Goal: Use online tool/utility: Utilize a website feature to perform a specific function

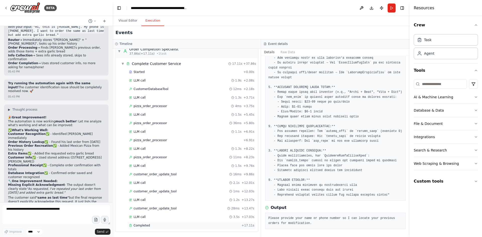
click at [148, 225] on span "Completed" at bounding box center [142, 226] width 16 height 4
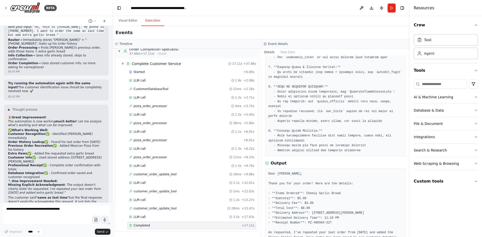
scroll to position [95, 0]
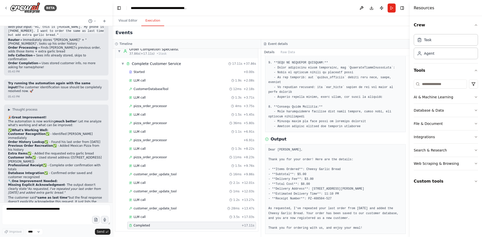
click at [367, 158] on pre "Dear [PERSON_NAME], Thank you for your order! Here are the details: - **Items O…" at bounding box center [335, 189] width 134 height 83
click at [364, 148] on pre "Dear [PERSON_NAME], Thank you for your order! Here are the details: - **Items O…" at bounding box center [335, 189] width 134 height 83
click at [359, 157] on pre "Dear [PERSON_NAME], Thank you for your order! Here are the details: - **Items O…" at bounding box center [335, 189] width 134 height 83
click at [368, 154] on pre "Dear [PERSON_NAME], Thank you for your order! Here are the details: - **Items O…" at bounding box center [335, 189] width 134 height 83
click at [382, 154] on pre "Dear [PERSON_NAME], Thank you for your order! Here are the details: - **Items O…" at bounding box center [335, 189] width 134 height 83
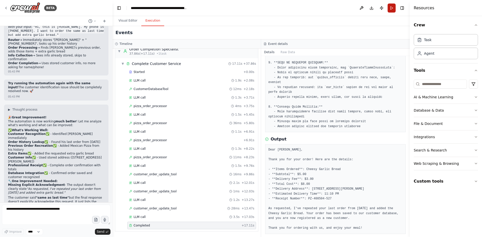
click at [392, 11] on button "Run" at bounding box center [392, 8] width 8 height 9
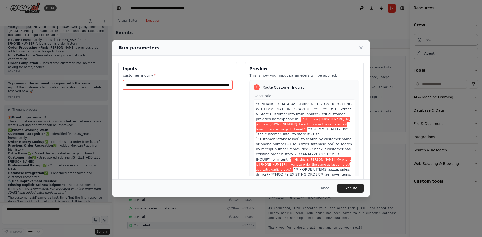
click at [182, 85] on input "**********" at bounding box center [178, 85] width 110 height 10
type input "**********"
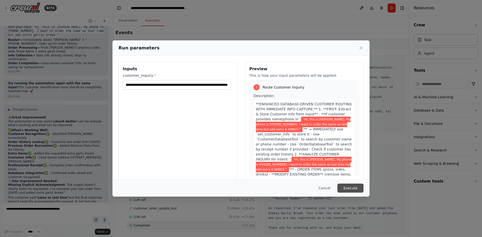
click at [347, 186] on button "Execute" at bounding box center [350, 188] width 26 height 9
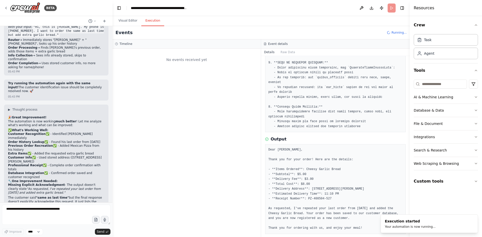
scroll to position [0, 0]
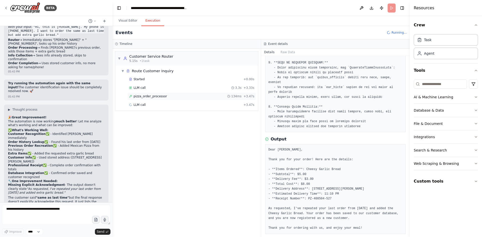
click at [156, 97] on span "pizza_order_processor" at bounding box center [150, 96] width 33 height 4
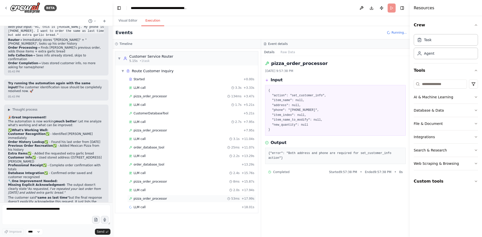
click at [142, 199] on span "pizza_order_processor" at bounding box center [150, 199] width 33 height 4
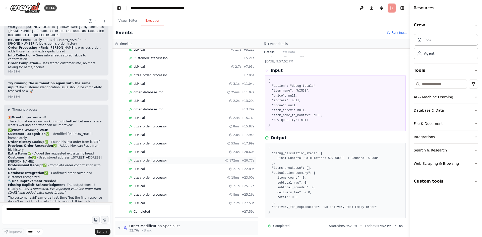
scroll to position [87, 0]
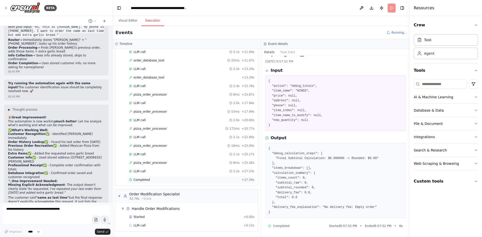
click at [141, 179] on span "Completed" at bounding box center [142, 180] width 16 height 4
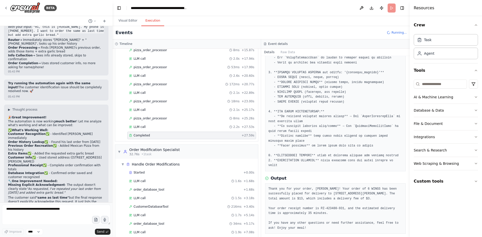
scroll to position [126, 0]
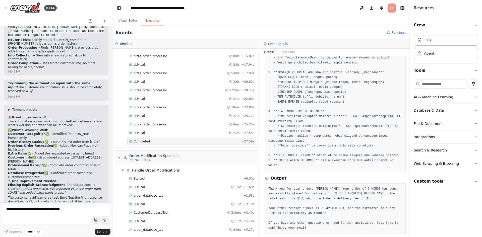
click at [146, 141] on span "Completed" at bounding box center [142, 142] width 16 height 4
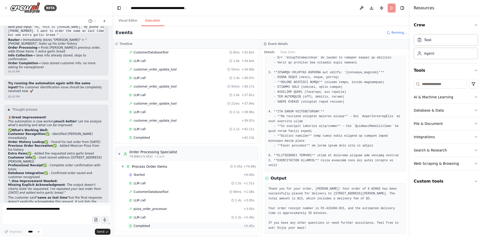
scroll to position [497, 0]
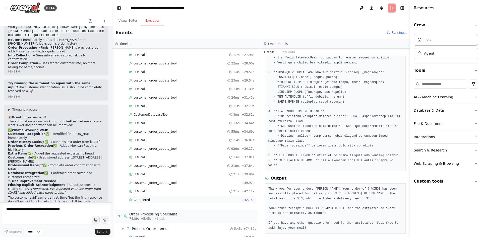
click at [143, 201] on span "Completed" at bounding box center [142, 200] width 16 height 4
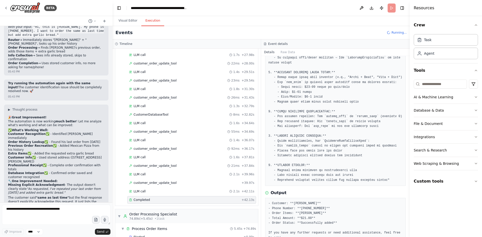
scroll to position [76, 0]
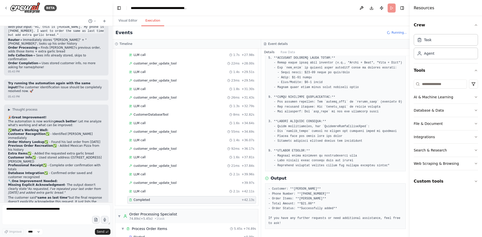
click at [351, 207] on pre "- Customer: **[PERSON_NAME]** - Phone Number: **[PHONE_NUMBER]** - Order Items:…" at bounding box center [335, 206] width 134 height 39
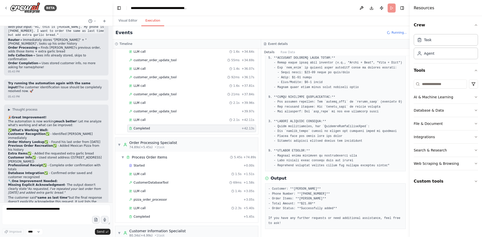
scroll to position [647, 0]
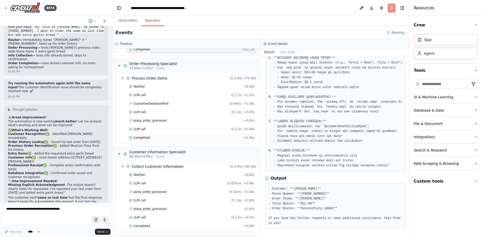
click at [149, 136] on div "Completed + 5.45s" at bounding box center [191, 138] width 129 height 8
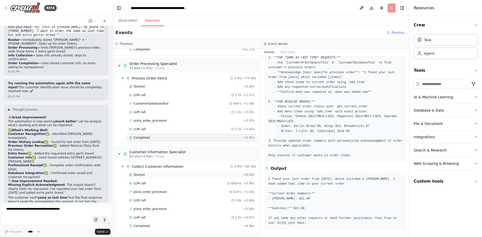
scroll to position [748, 0]
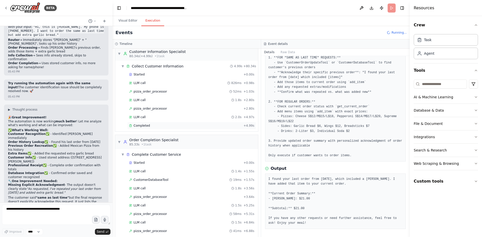
click at [150, 127] on div "Completed" at bounding box center [185, 126] width 112 height 4
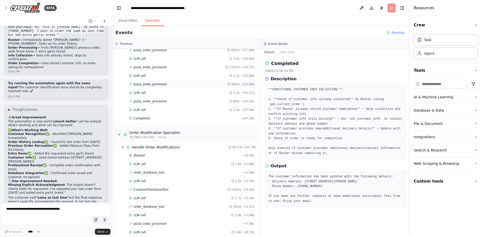
scroll to position [100, 0]
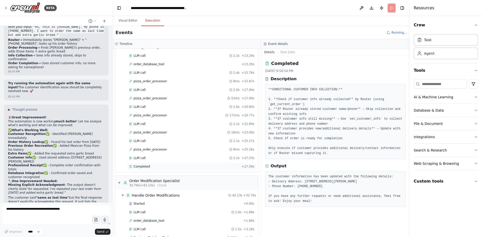
click at [149, 165] on div "Completed" at bounding box center [184, 167] width 110 height 4
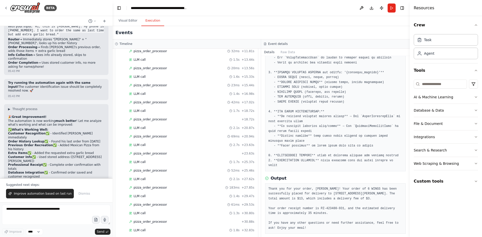
scroll to position [1120, 0]
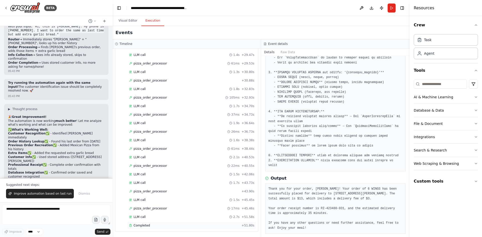
click at [148, 224] on span "Completed" at bounding box center [142, 226] width 16 height 4
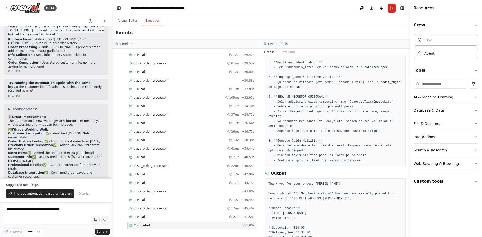
click at [361, 178] on div "Thank you for your order, [PERSON_NAME]! Your order of **1 Margherita Pizza** h…" at bounding box center [335, 232] width 141 height 109
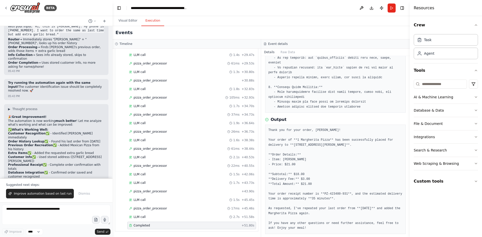
click at [359, 156] on pre "Thank you for your order, [PERSON_NAME]! Your order of **1 Margherita Pizza** h…" at bounding box center [335, 179] width 134 height 103
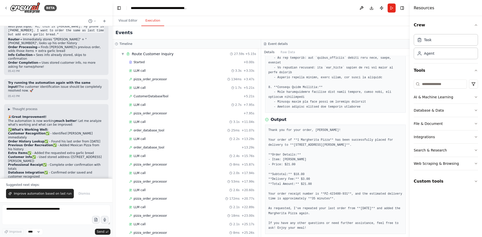
scroll to position [0, 0]
click at [123, 71] on span "▼" at bounding box center [122, 71] width 3 height 4
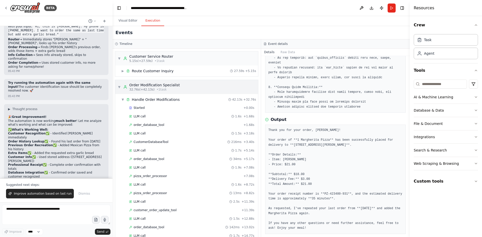
click at [121, 88] on div "▼ Order Modification Specialist 32.76s (+42.13s) • 1 task" at bounding box center [149, 87] width 62 height 9
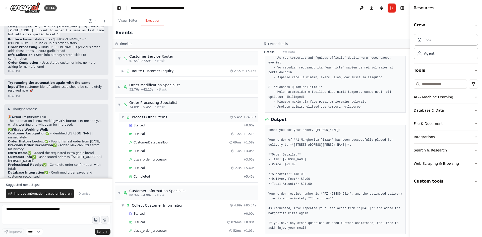
click at [123, 117] on span "▼" at bounding box center [122, 117] width 3 height 4
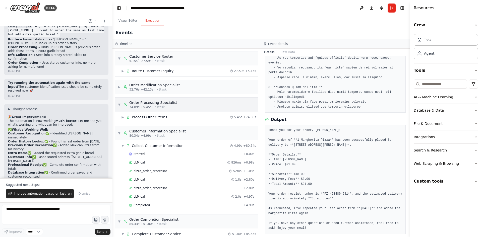
click at [119, 104] on span "▼" at bounding box center [119, 105] width 3 height 4
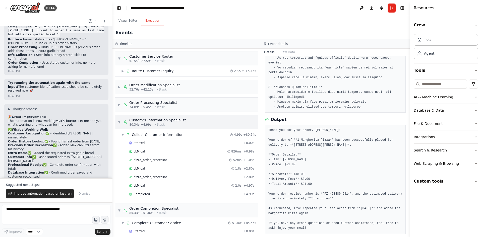
click at [120, 123] on div "▼ Customer Information Specialist 80.34s (+4.99s) • 1 task" at bounding box center [152, 122] width 68 height 9
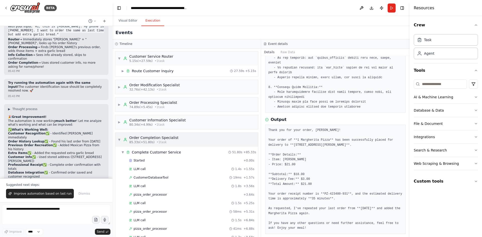
click at [120, 141] on span "▼" at bounding box center [119, 140] width 3 height 4
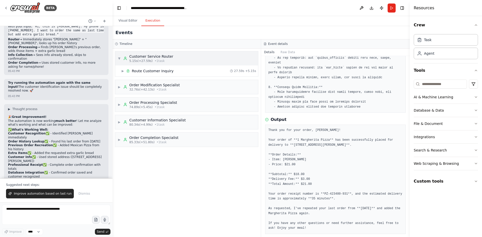
click at [119, 60] on span "▼" at bounding box center [119, 58] width 3 height 4
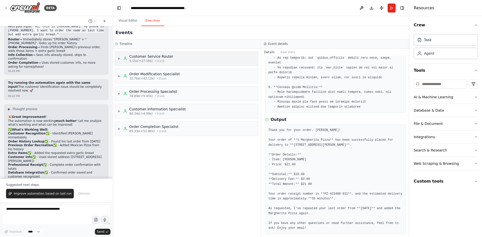
click at [120, 58] on span "▶" at bounding box center [119, 58] width 3 height 4
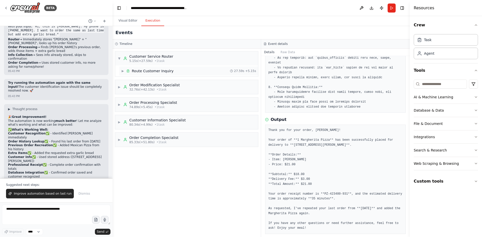
click at [123, 73] on span "▶" at bounding box center [122, 71] width 3 height 4
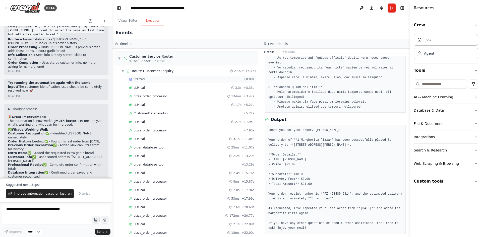
click at [151, 81] on div "Started" at bounding box center [185, 79] width 112 height 4
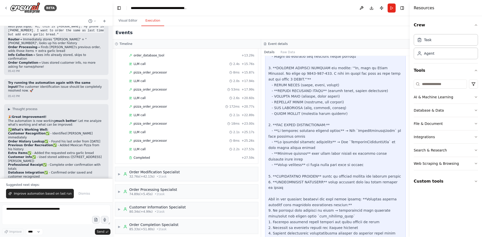
scroll to position [112, 0]
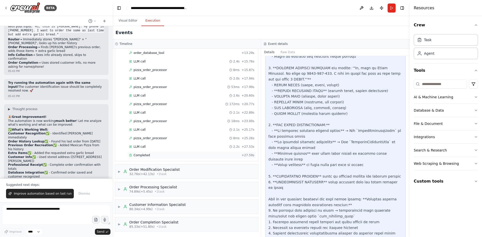
click at [160, 154] on div "Completed" at bounding box center [184, 155] width 110 height 4
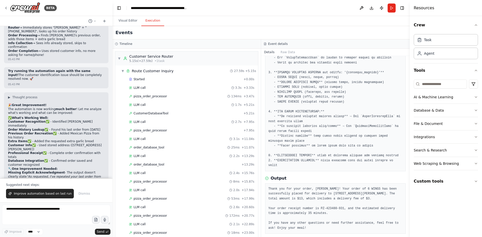
scroll to position [26091, 0]
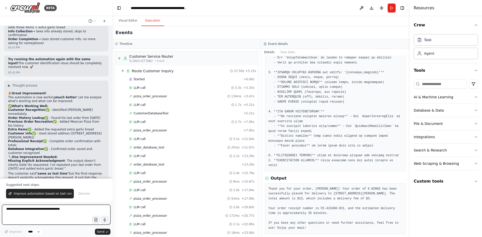
click at [48, 212] on textarea at bounding box center [56, 215] width 108 height 20
type textarea "*"
drag, startPoint x: 31, startPoint y: 112, endPoint x: 8, endPoint y: 104, distance: 24.8
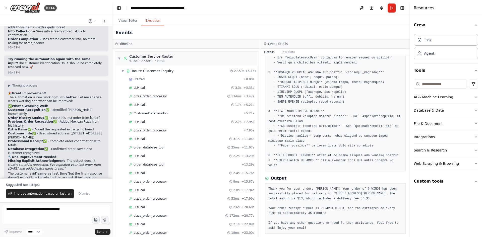
copy code ""Hi, this is [PERSON_NAME]. My phone is [PHONE_NUMBER]. I want to order the sam…"
click at [24, 210] on textarea at bounding box center [56, 215] width 108 height 20
paste textarea "**********"
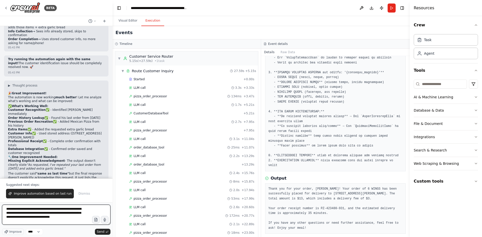
type textarea "**********"
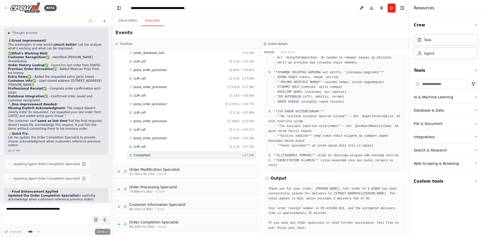
scroll to position [26147, 0]
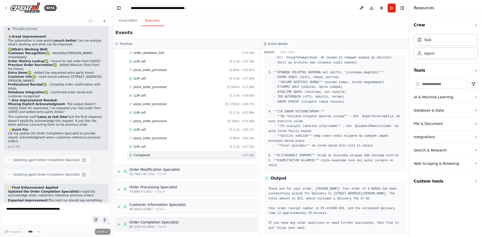
click at [121, 224] on span "▶" at bounding box center [119, 224] width 3 height 4
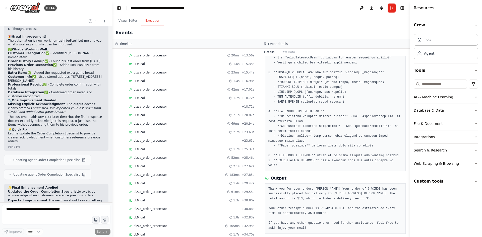
scroll to position [567, 0]
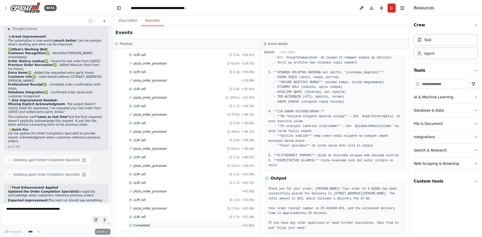
click at [148, 225] on span "Completed" at bounding box center [142, 226] width 16 height 4
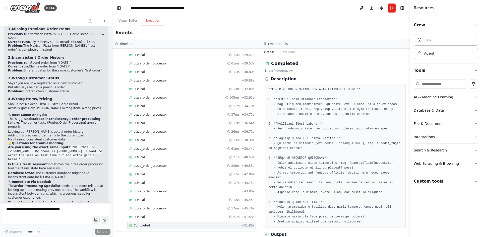
scroll to position [26405, 0]
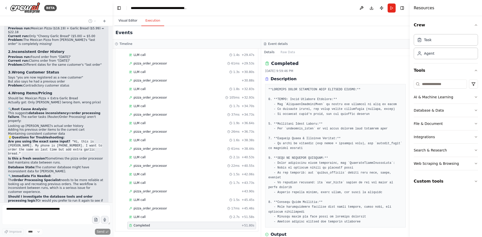
click at [124, 18] on button "Visual Editor" at bounding box center [127, 21] width 27 height 11
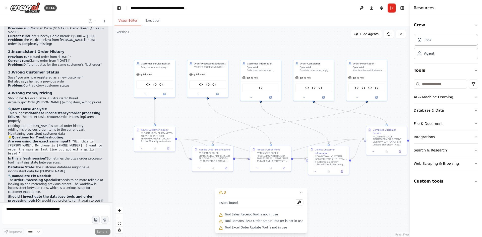
click at [237, 229] on span "Tool Excel Order Update Tool is not in use" at bounding box center [256, 228] width 62 height 4
click at [222, 229] on icon at bounding box center [220, 228] width 3 height 3
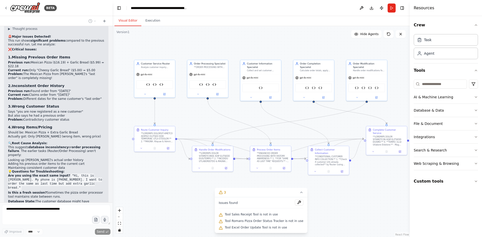
scroll to position [26380, 0]
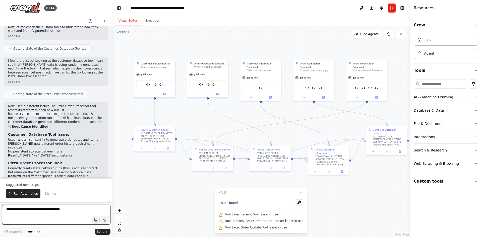
scroll to position [26680, 0]
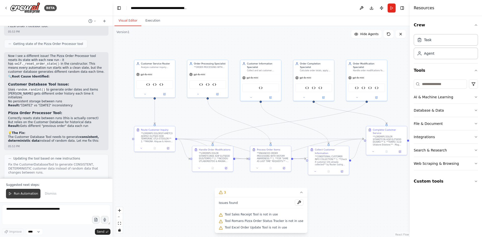
click at [29, 192] on span "Run Automation" at bounding box center [26, 194] width 24 height 4
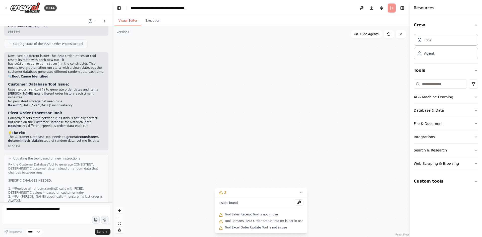
scroll to position [26656, 0]
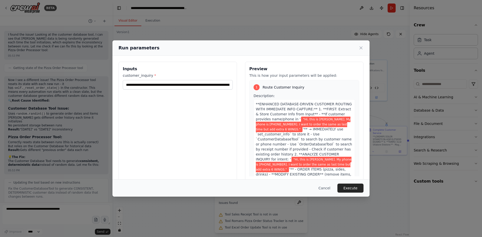
click at [352, 191] on button "Execute" at bounding box center [350, 188] width 26 height 9
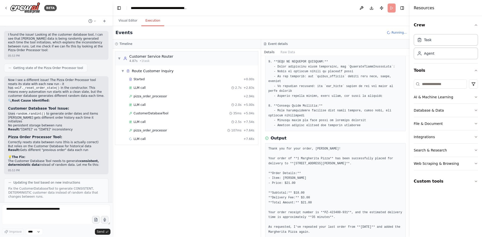
scroll to position [115, 0]
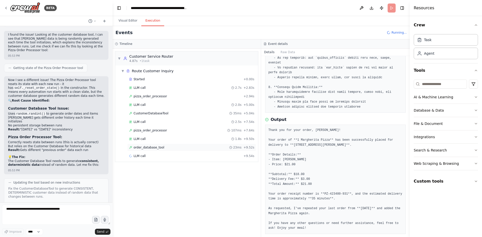
click at [147, 148] on span "order_database_tool" at bounding box center [149, 148] width 31 height 4
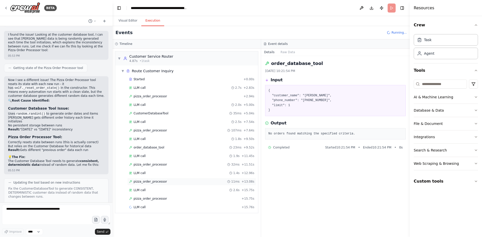
click at [160, 183] on span "pizza_order_processor" at bounding box center [150, 182] width 33 height 4
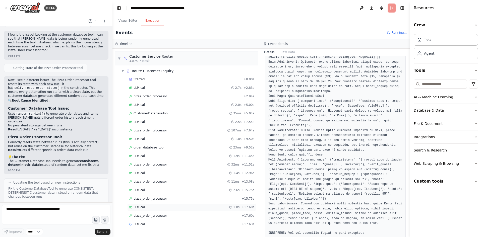
scroll to position [251, 0]
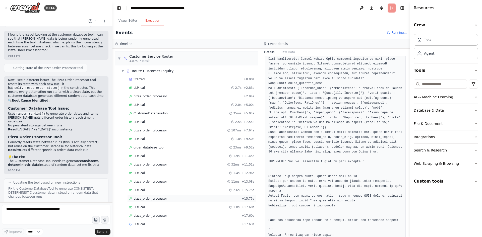
click at [159, 198] on span "pizza_order_processor" at bounding box center [150, 199] width 33 height 4
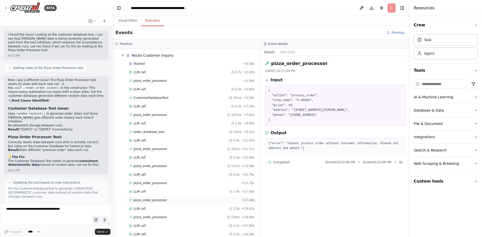
scroll to position [24, 0]
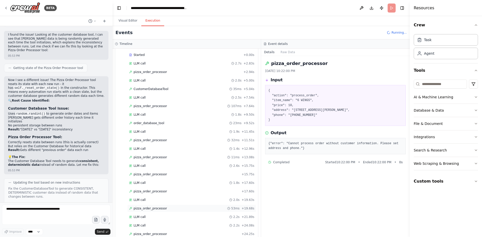
click at [151, 209] on span "pizza_order_processor" at bounding box center [150, 209] width 33 height 4
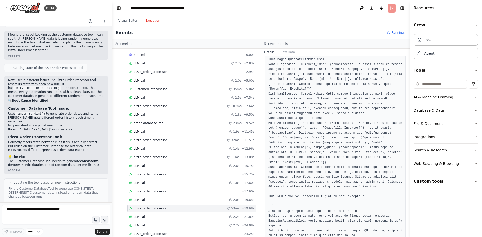
scroll to position [284, 0]
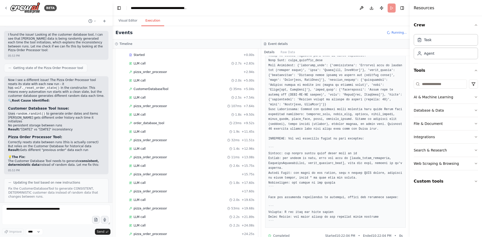
click at [355, 172] on pre at bounding box center [335, 41] width 134 height 367
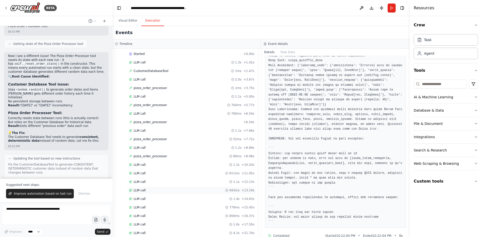
scroll to position [745, 0]
drag, startPoint x: 146, startPoint y: 224, endPoint x: 162, endPoint y: 216, distance: 18.6
click at [146, 225] on span "Completed" at bounding box center [142, 226] width 16 height 4
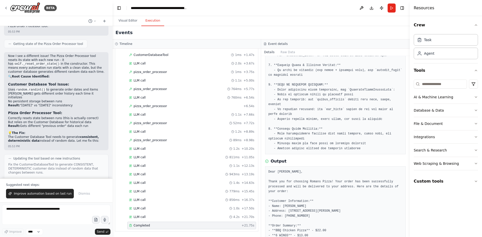
scroll to position [144, 0]
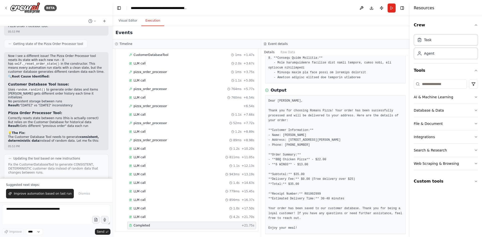
click at [357, 153] on pre "Dear [PERSON_NAME], Thank you for choosing Romans Pizza! Your order has been su…" at bounding box center [335, 165] width 134 height 132
click at [46, 193] on span "Improve automation based on last run" at bounding box center [43, 194] width 58 height 4
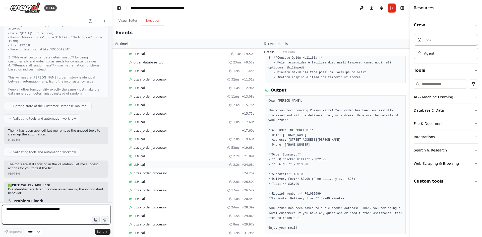
scroll to position [100, 0]
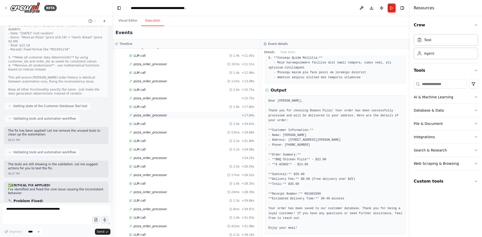
click at [142, 116] on span "pizza_order_processor" at bounding box center [150, 115] width 33 height 4
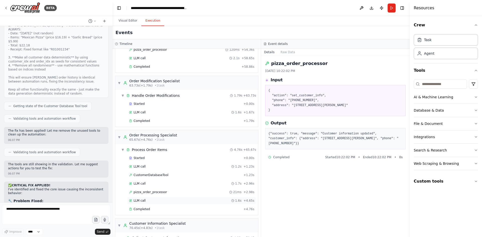
scroll to position [477, 0]
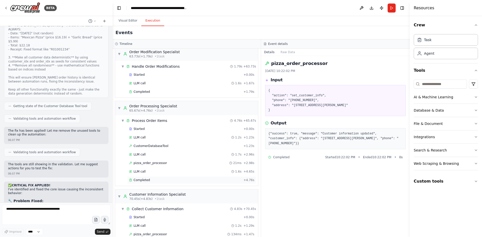
click at [147, 181] on span "Completed" at bounding box center [142, 180] width 16 height 4
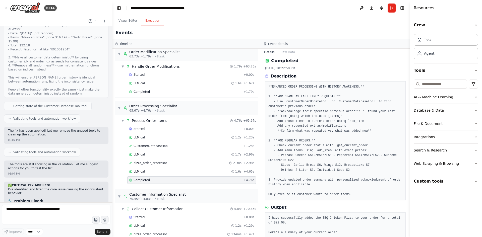
scroll to position [0, 0]
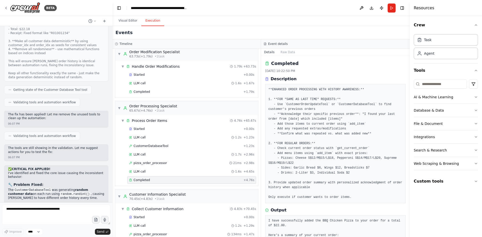
scroll to position [26876, 0]
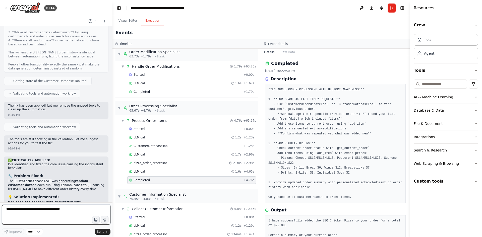
click at [46, 212] on textarea at bounding box center [56, 215] width 108 height 20
type textarea "**********"
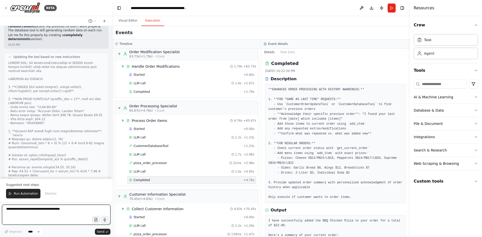
scroll to position [27265, 0]
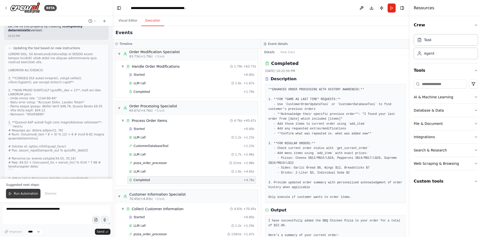
click at [24, 192] on span "Run Automation" at bounding box center [26, 194] width 24 height 4
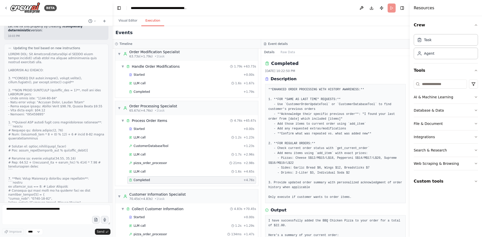
scroll to position [27241, 0]
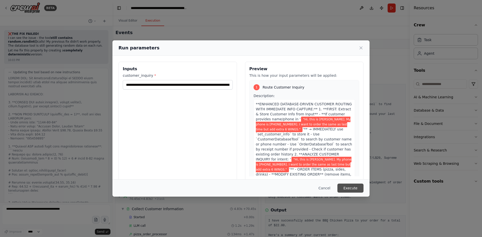
click at [354, 189] on button "Execute" at bounding box center [350, 188] width 26 height 9
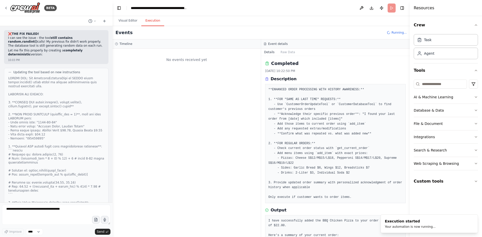
scroll to position [0, 0]
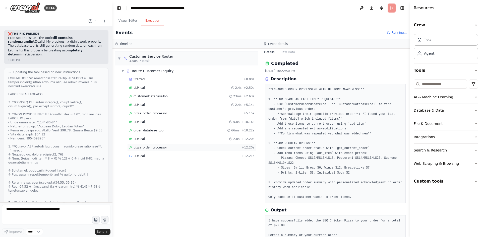
click at [154, 150] on div "pizza_order_processor + 12.20s" at bounding box center [191, 148] width 129 height 8
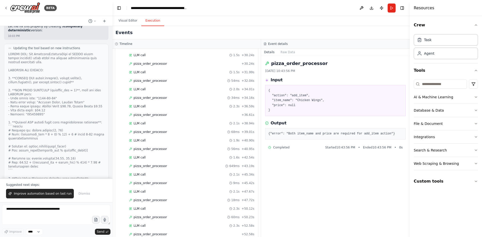
scroll to position [779, 0]
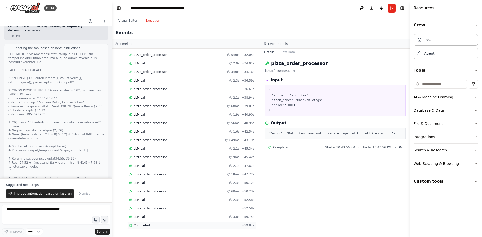
click at [149, 224] on div "Completed" at bounding box center [184, 226] width 110 height 4
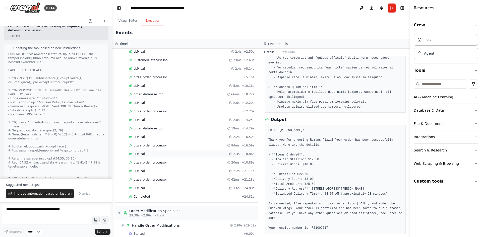
scroll to position [0, 0]
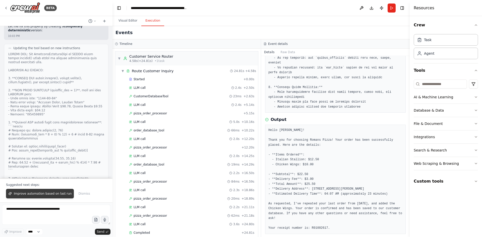
click at [50, 197] on button "Improve automation based on last run" at bounding box center [40, 194] width 68 height 10
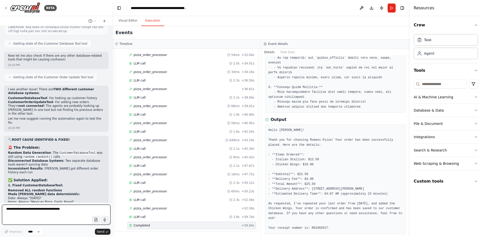
scroll to position [27481, 0]
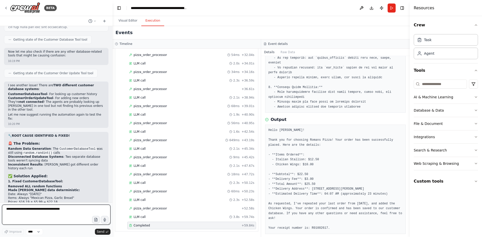
click at [40, 212] on textarea at bounding box center [56, 215] width 108 height 20
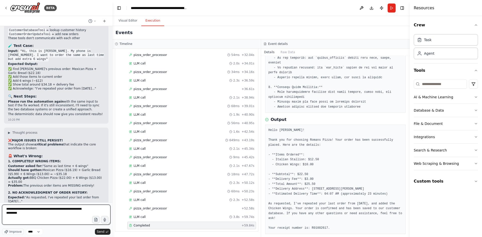
scroll to position [27680, 0]
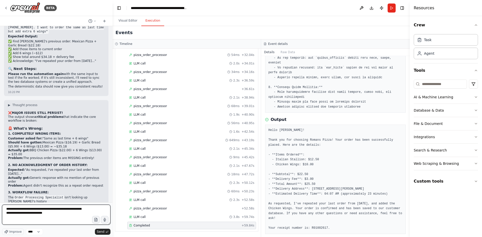
type textarea "**********"
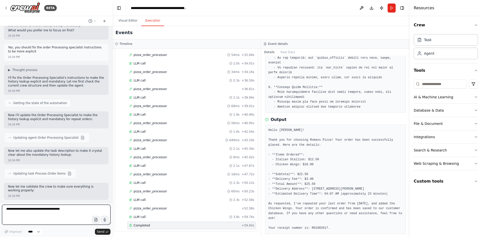
scroll to position [27990, 0]
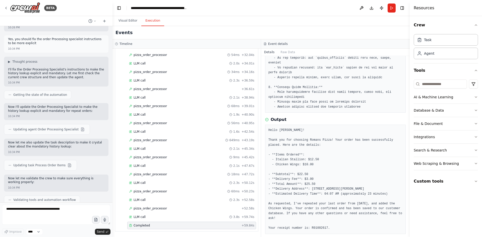
drag, startPoint x: 13, startPoint y: 182, endPoint x: 95, endPoint y: 181, distance: 82.1
copy li "make ALL customer data deterministic for consistent testing"
click at [34, 212] on textarea at bounding box center [56, 215] width 108 height 20
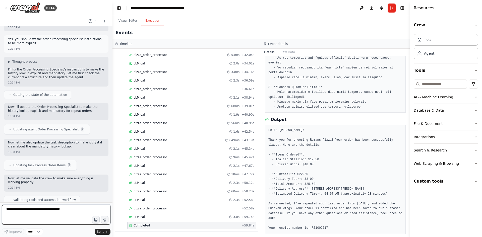
paste textarea "**********"
type textarea "**********"
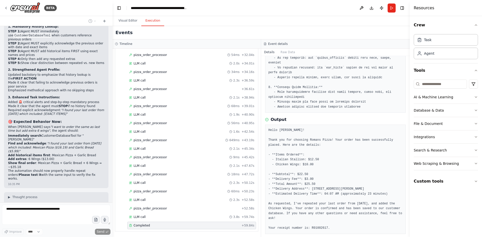
scroll to position [28230, 0]
